Goal: Check status: Check status

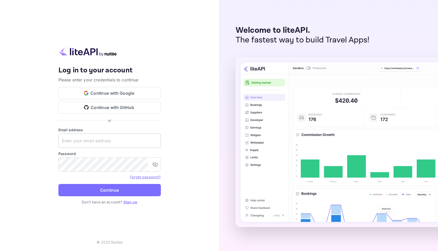
click at [108, 143] on input "text" at bounding box center [109, 141] width 103 height 14
type input "[EMAIL_ADDRESS][DOMAIN_NAME]"
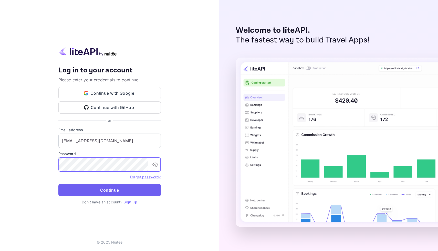
click at [111, 193] on button "Continue" at bounding box center [109, 190] width 103 height 12
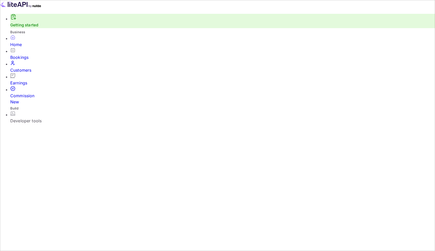
click at [27, 57] on div "Bookings" at bounding box center [222, 54] width 424 height 13
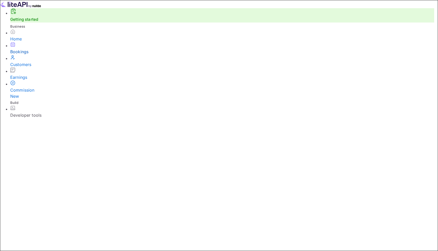
paste input "[PERSON_NAME]"
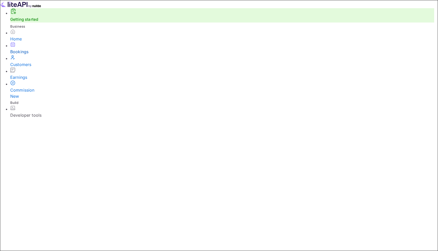
type input "[PERSON_NAME]"
